Goal: Task Accomplishment & Management: Complete application form

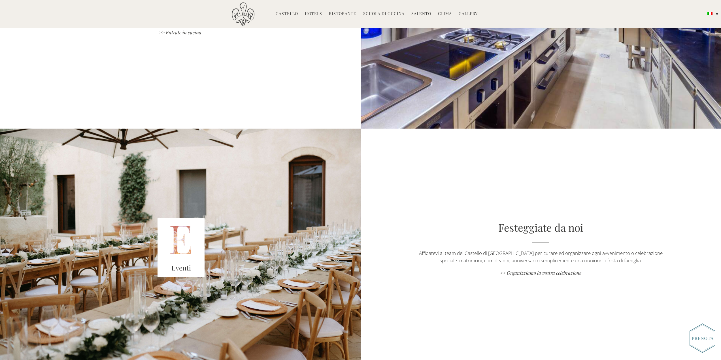
scroll to position [849, 0]
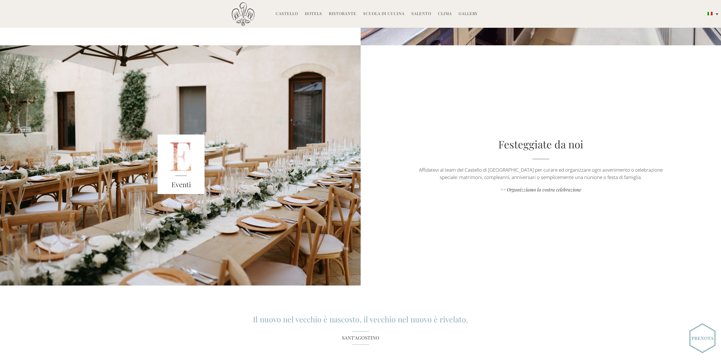
click at [185, 158] on img at bounding box center [180, 163] width 47 height 59
click at [548, 186] on link ">> Organizziamo la vostra celebrazione" at bounding box center [540, 190] width 252 height 8
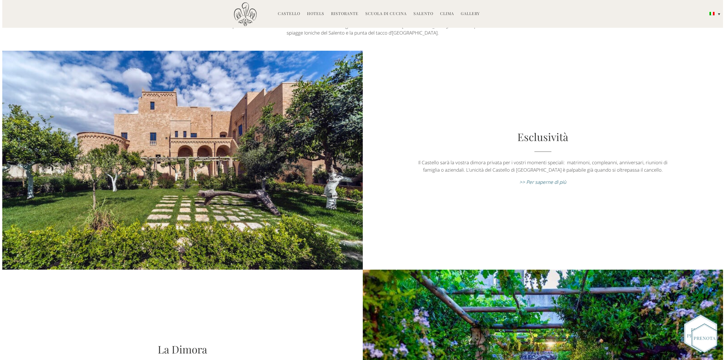
scroll to position [85, 0]
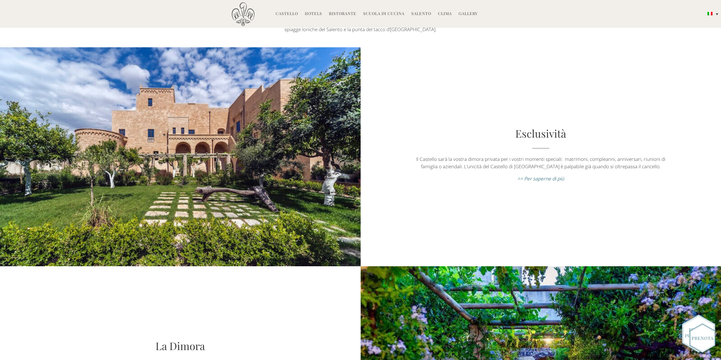
click at [544, 181] on em ">> Per saperne di più" at bounding box center [540, 178] width 47 height 7
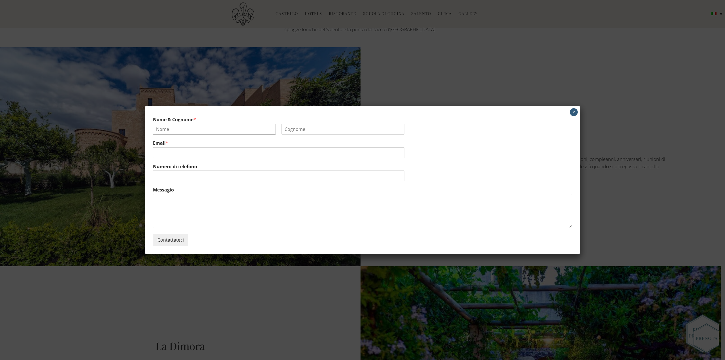
click at [191, 134] on input "Nome & Cognome *" at bounding box center [214, 129] width 123 height 11
type input "Heather"
type input "Doyle"
type input "07952708582"
click at [199, 159] on div "Email *" at bounding box center [362, 148] width 419 height 23
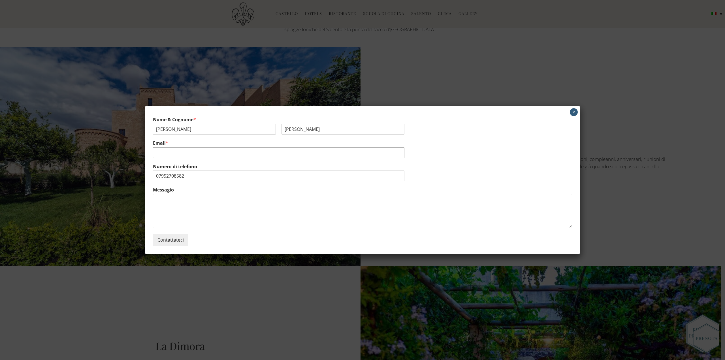
click at [204, 155] on input "Email *" at bounding box center [278, 152] width 251 height 11
type input "heatherdoyle@sky.com"
click at [205, 172] on input "07952708582" at bounding box center [278, 175] width 251 height 11
type input "0795270858"
click at [166, 202] on textarea "Messagio" at bounding box center [362, 211] width 419 height 34
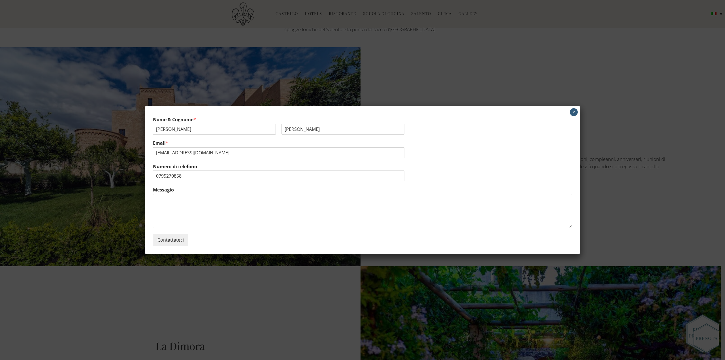
paste textarea "Hi We are looking at venues for our wedding in May 2027 for 80-100 people. Are …"
type textarea "Hi We are looking at venues for our wedding in May 2027 for 80-100 people. Are …"
click at [177, 242] on button "Contattateci" at bounding box center [170, 240] width 35 height 12
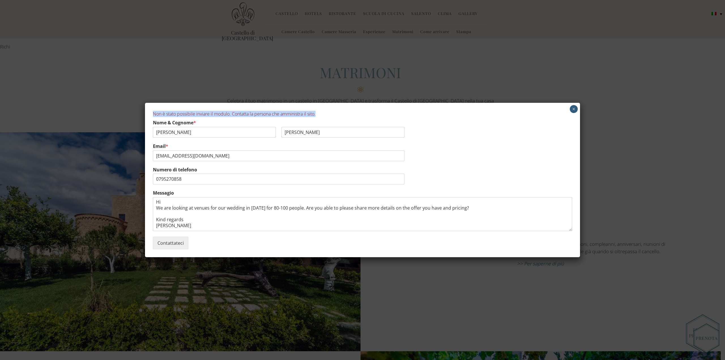
drag, startPoint x: 320, startPoint y: 112, endPoint x: 150, endPoint y: 113, distance: 169.6
click at [150, 113] on div "Non è stato possibile inviare il modulo. Contatta la persona che amministra il …" at bounding box center [362, 180] width 435 height 154
copy p "Non è stato possibile inviare il modulo. Contatta la persona che amministra il …"
click at [365, 121] on label "Nome & Cognome *" at bounding box center [362, 123] width 419 height 6
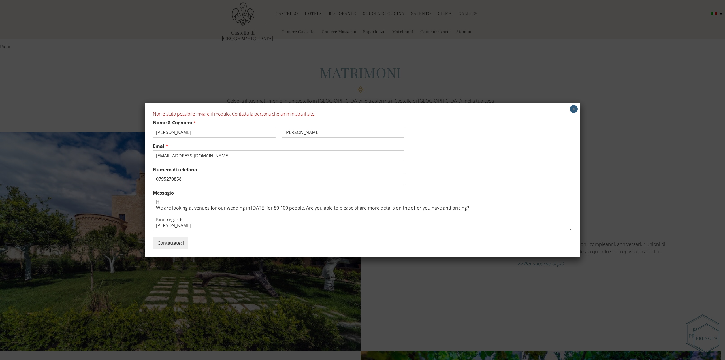
scroll to position [1489, 0]
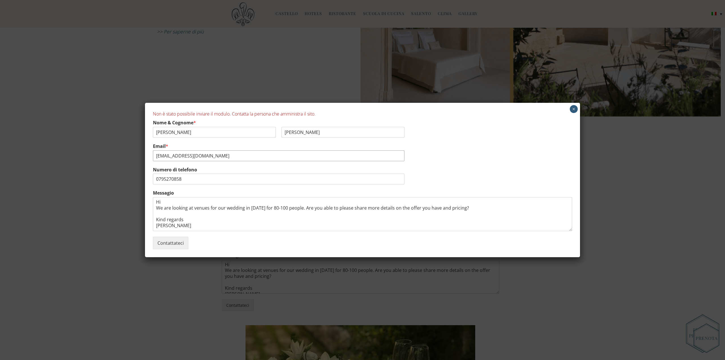
click at [247, 157] on input "heatherdoyle@sky.com" at bounding box center [278, 155] width 251 height 11
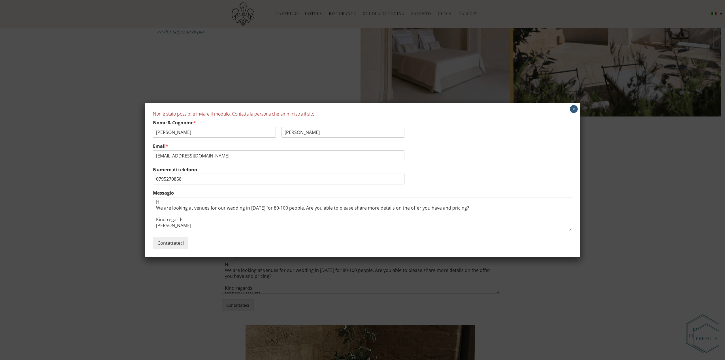
click at [317, 176] on input "0795270858" at bounding box center [278, 179] width 251 height 11
type input "07952708583"
click at [190, 241] on div "Contattateci" at bounding box center [362, 241] width 419 height 15
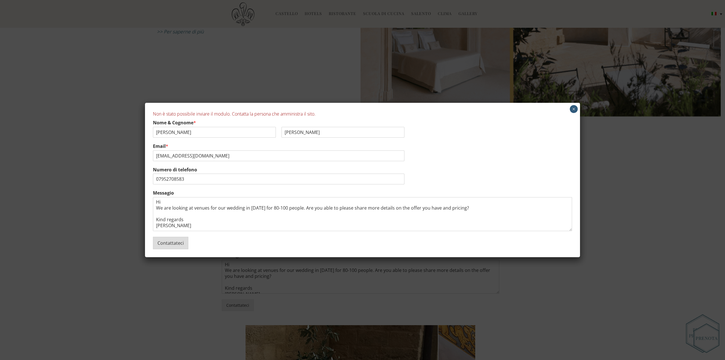
click at [177, 243] on button "Contattateci" at bounding box center [170, 243] width 35 height 12
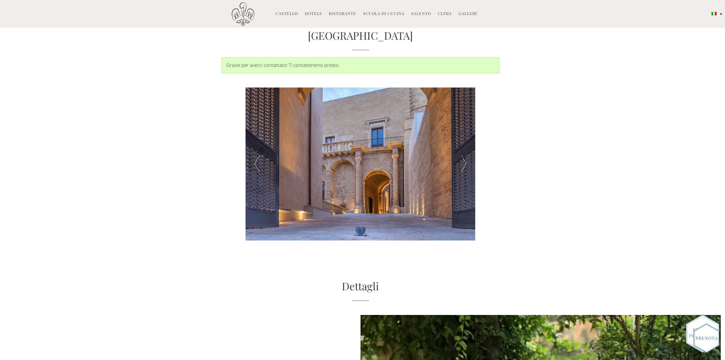
scroll to position [1620, 0]
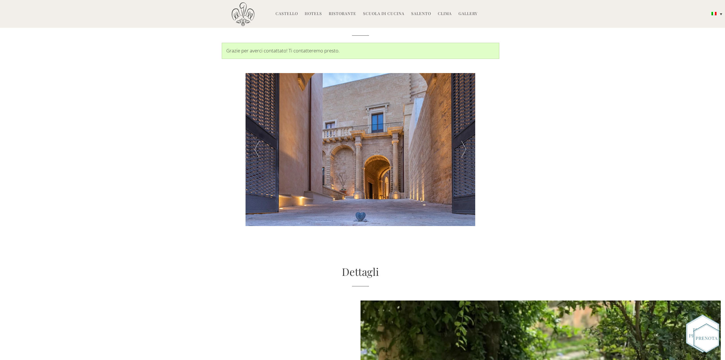
click at [584, 161] on div "Richi MATRIMONI Celebra il tuo matrimonio in un castello in [GEOGRAPHIC_DATA] e…" at bounding box center [362, 217] width 725 height 3674
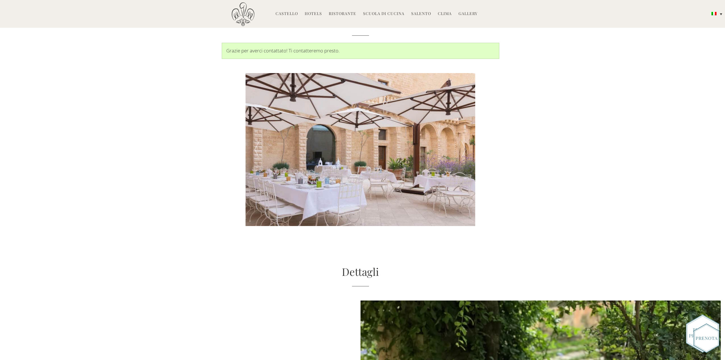
click at [288, 14] on link "Castello" at bounding box center [286, 14] width 22 height 7
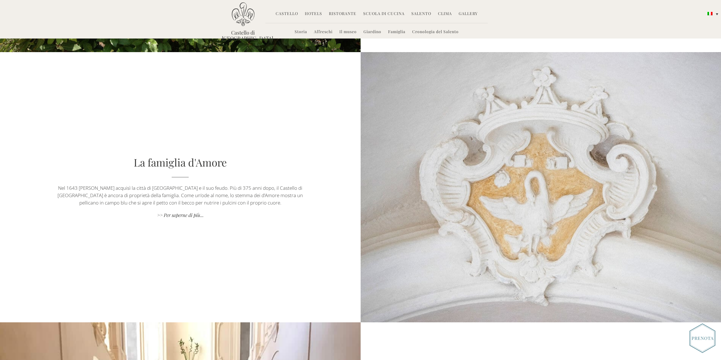
scroll to position [1557, 0]
click at [373, 33] on link "Giardino" at bounding box center [372, 32] width 18 height 7
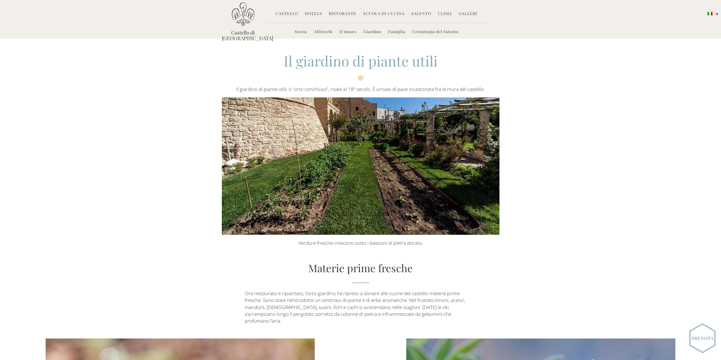
click at [467, 14] on link "Gallery" at bounding box center [467, 14] width 19 height 7
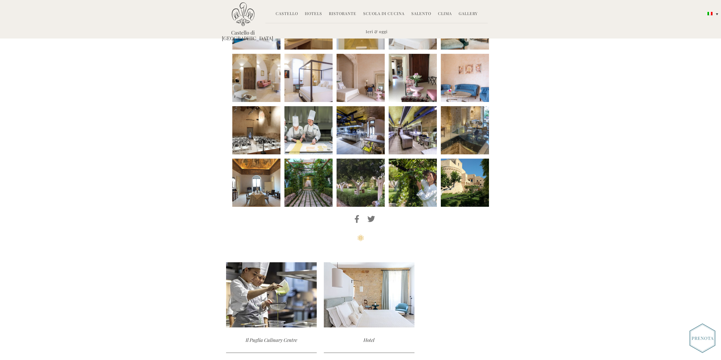
scroll to position [198, 0]
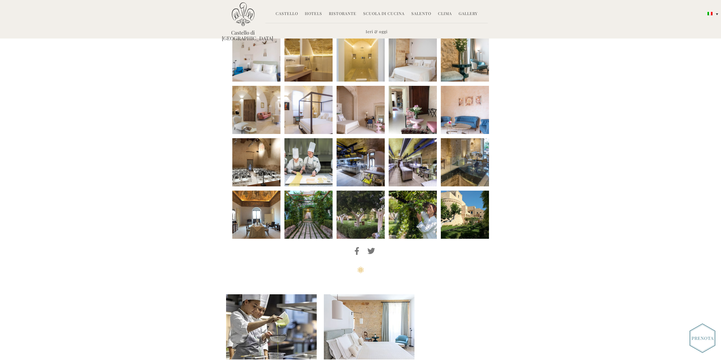
click at [320, 191] on li at bounding box center [308, 215] width 48 height 48
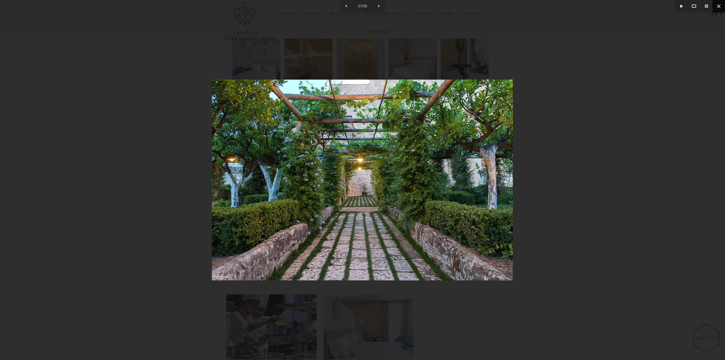
click at [717, 8] on button at bounding box center [718, 6] width 12 height 12
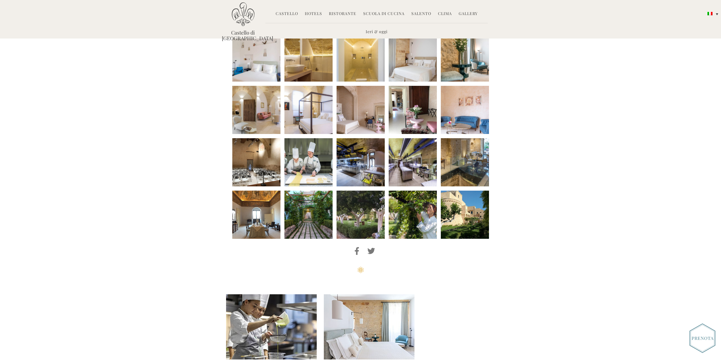
click at [518, 199] on div "Photo Gallery Una selezione di foto dal nostro hotel 5-stelle in [GEOGRAPHIC_DA…" at bounding box center [360, 163] width 721 height 723
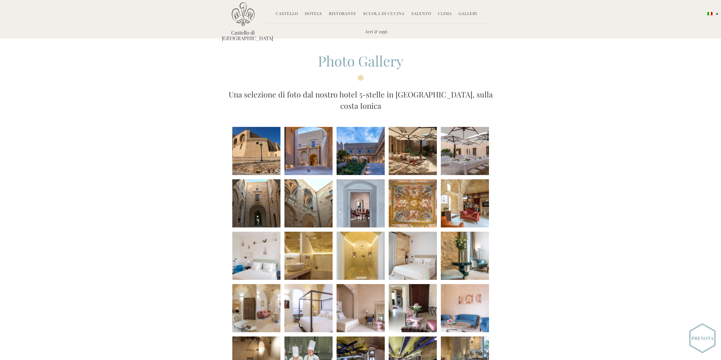
click at [352, 172] on link at bounding box center [361, 174] width 52 height 5
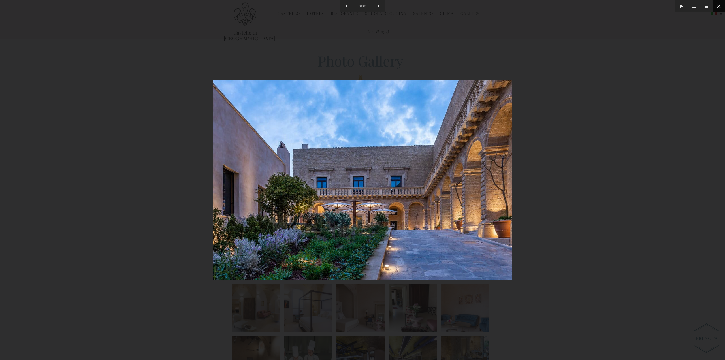
click at [718, 6] on button at bounding box center [718, 6] width 12 height 12
